Goal: Information Seeking & Learning: Learn about a topic

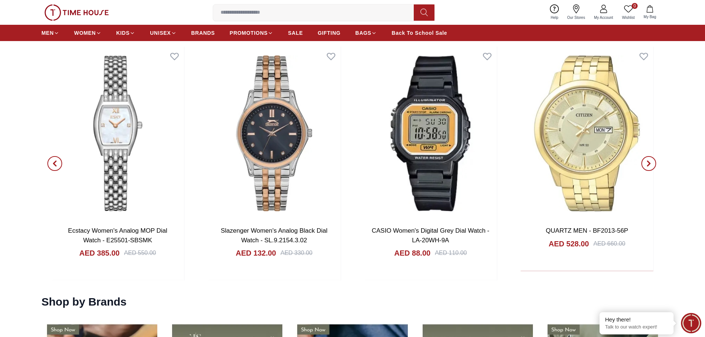
scroll to position [962, 0]
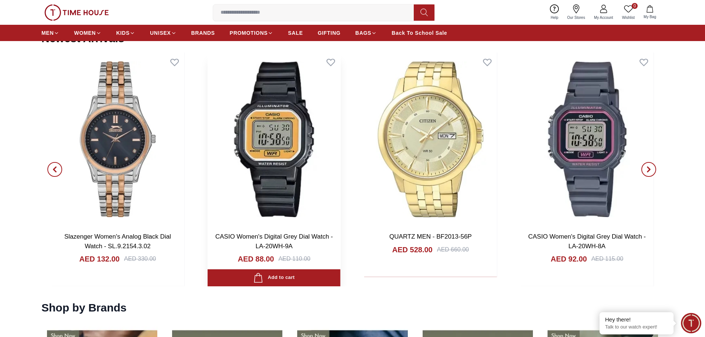
click at [267, 131] on img at bounding box center [274, 140] width 133 height 174
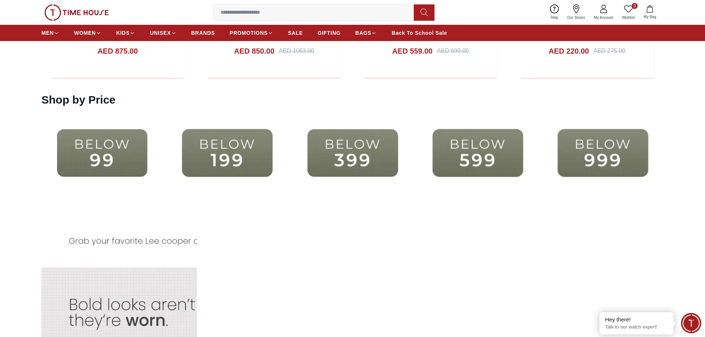
scroll to position [1665, 0]
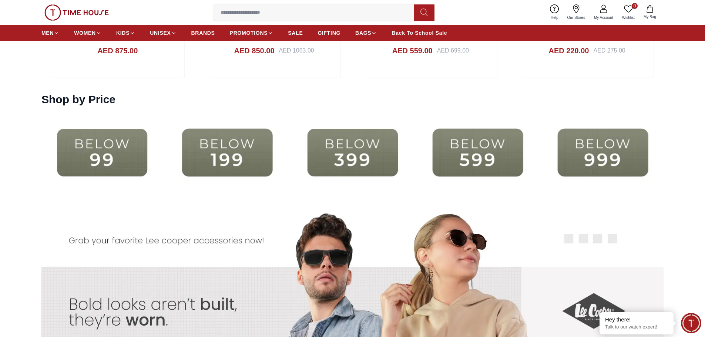
click at [110, 156] on img at bounding box center [101, 153] width 121 height 78
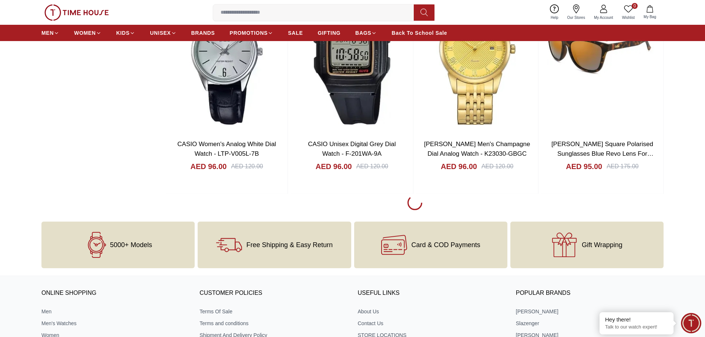
scroll to position [1036, 0]
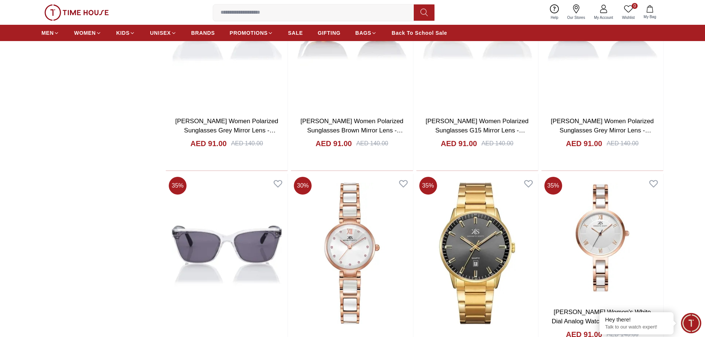
scroll to position [1850, 0]
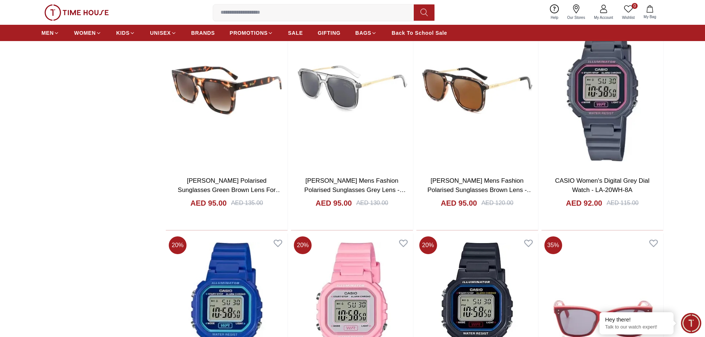
scroll to position [1220, 0]
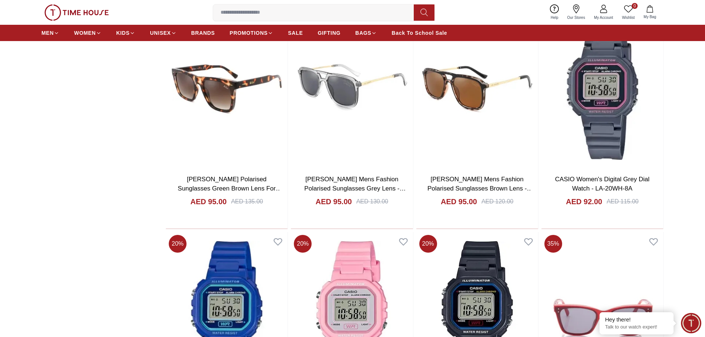
scroll to position [1036, 0]
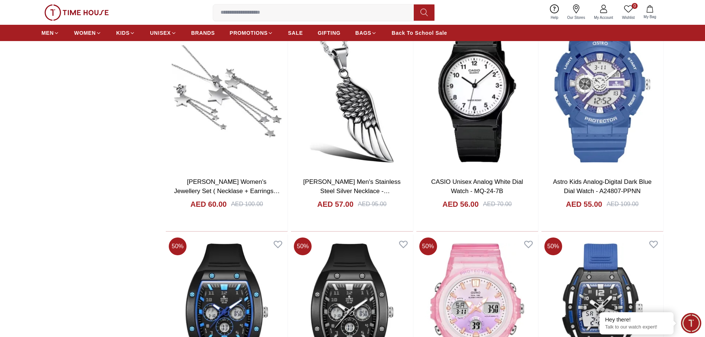
scroll to position [2849, 0]
